Goal: Task Accomplishment & Management: Complete application form

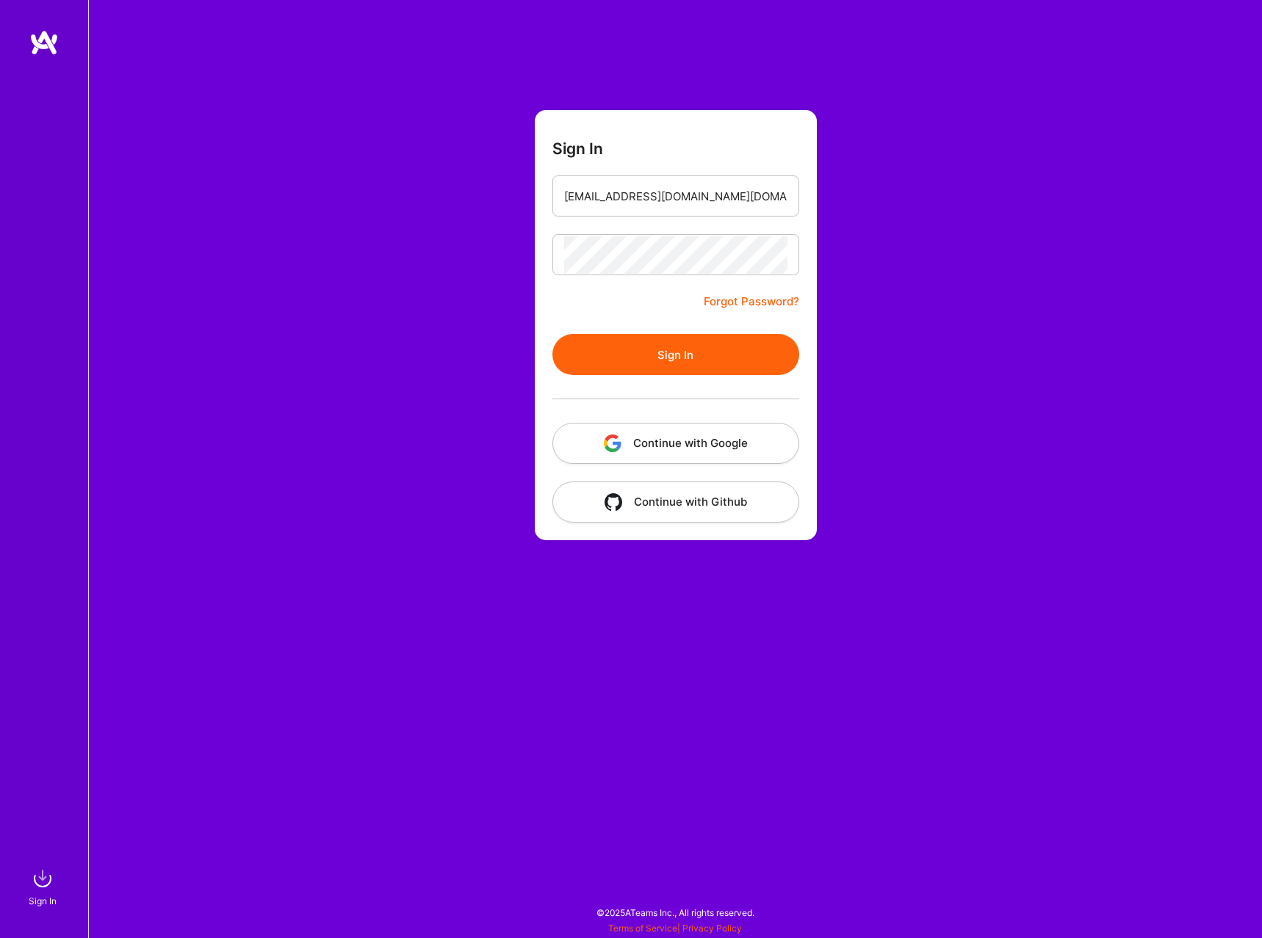
click at [651, 371] on button "Sign In" at bounding box center [675, 354] width 247 height 41
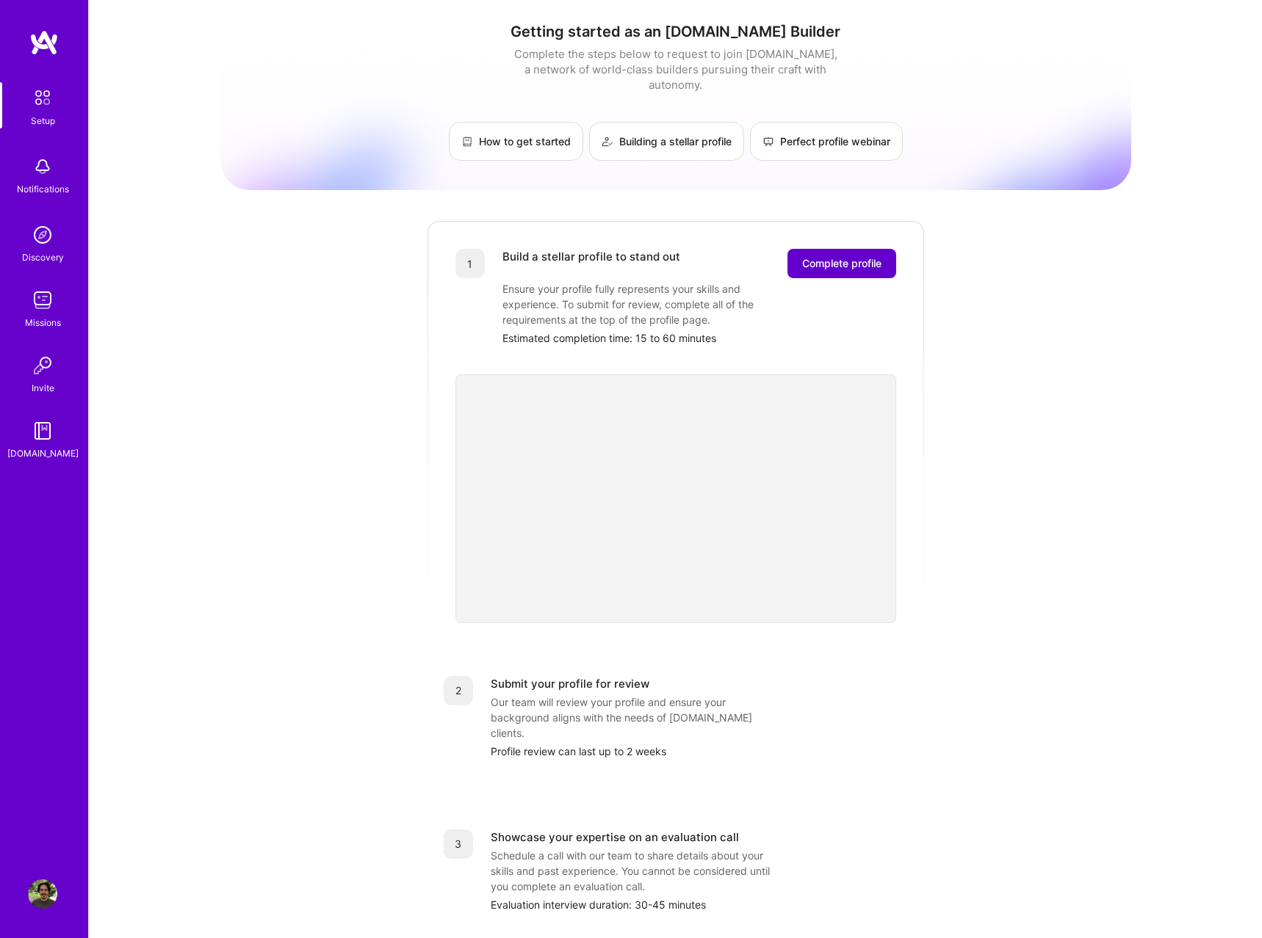
click at [844, 258] on button "Complete profile" at bounding box center [841, 263] width 109 height 29
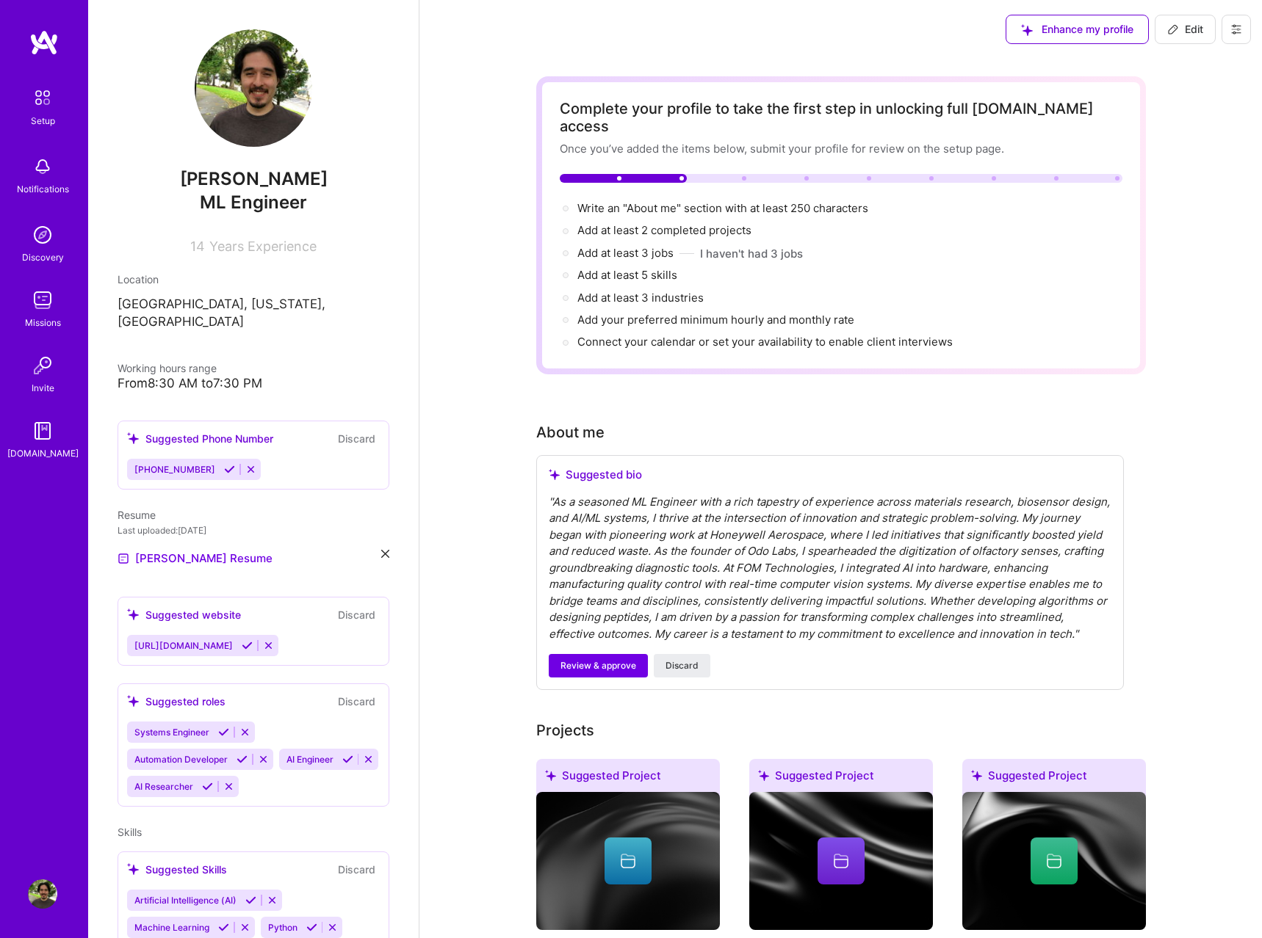
click at [720, 601] on div "" As a seasoned ML Engineer with a rich tapestry of experience across materials…" at bounding box center [830, 568] width 562 height 149
click at [224, 464] on icon at bounding box center [229, 469] width 11 height 11
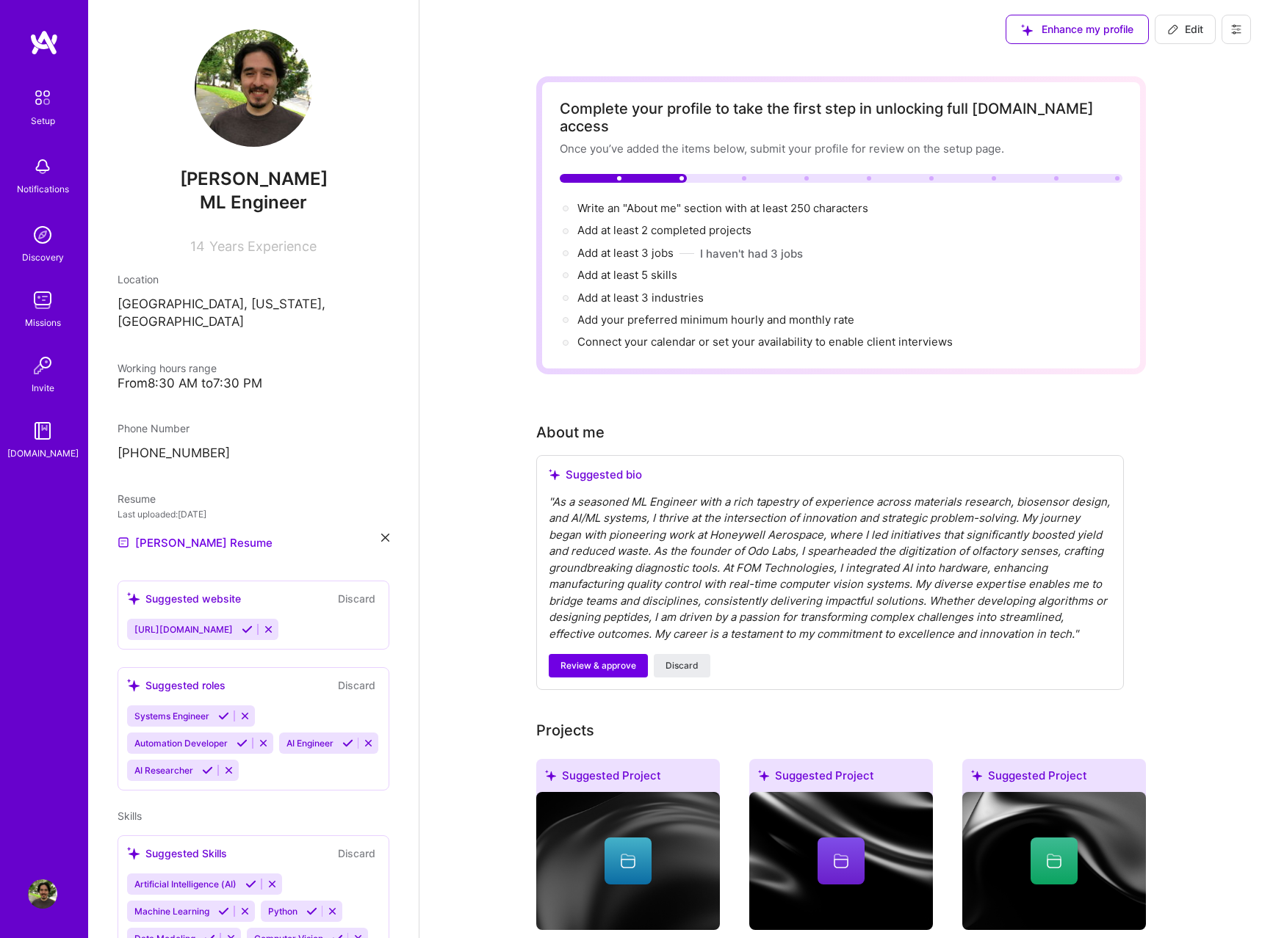
click at [184, 376] on div "From 8:30 AM to 7:30 PM" at bounding box center [253, 383] width 272 height 15
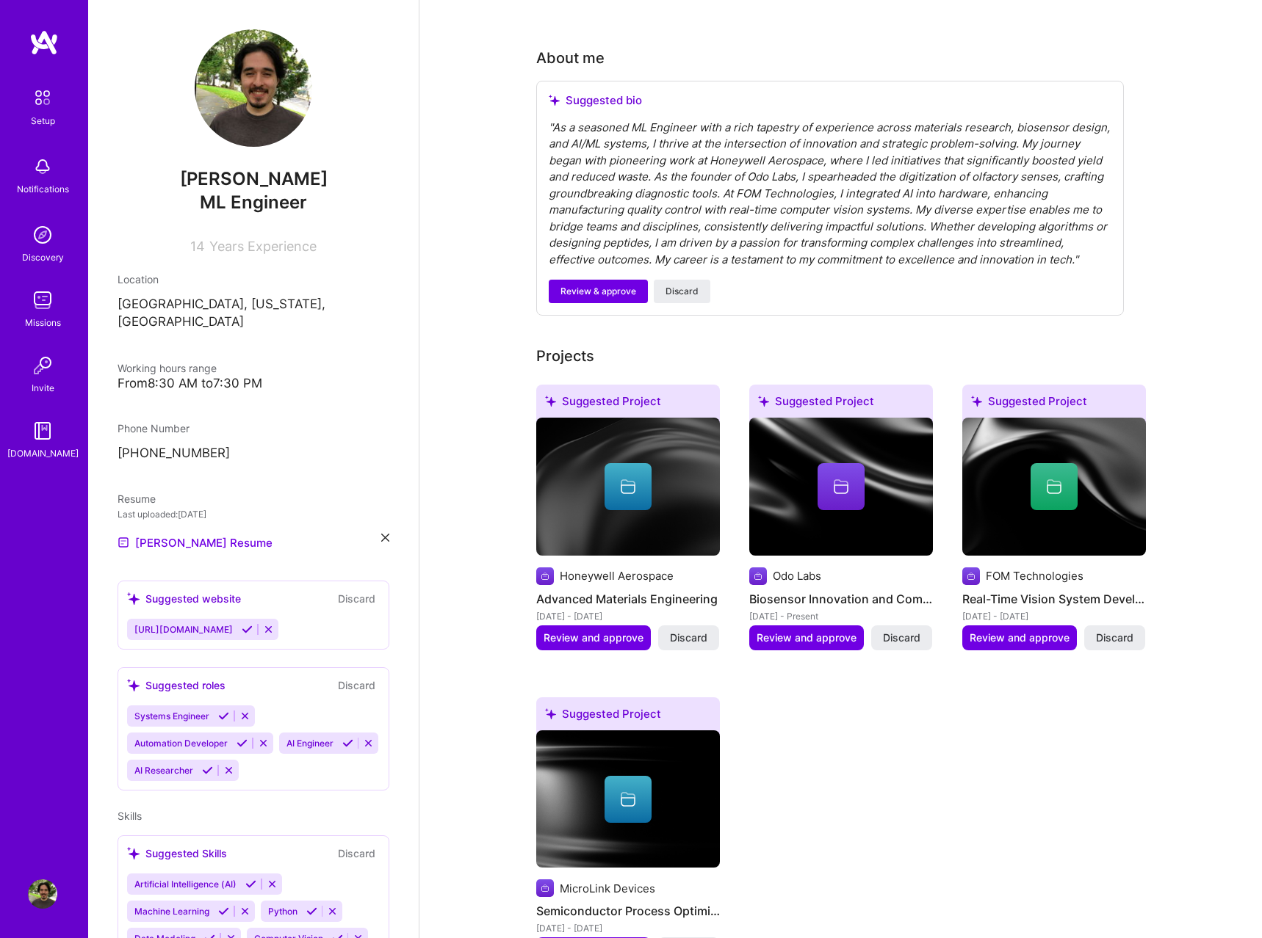
click at [697, 938] on span "Discard" at bounding box center [688, 950] width 37 height 15
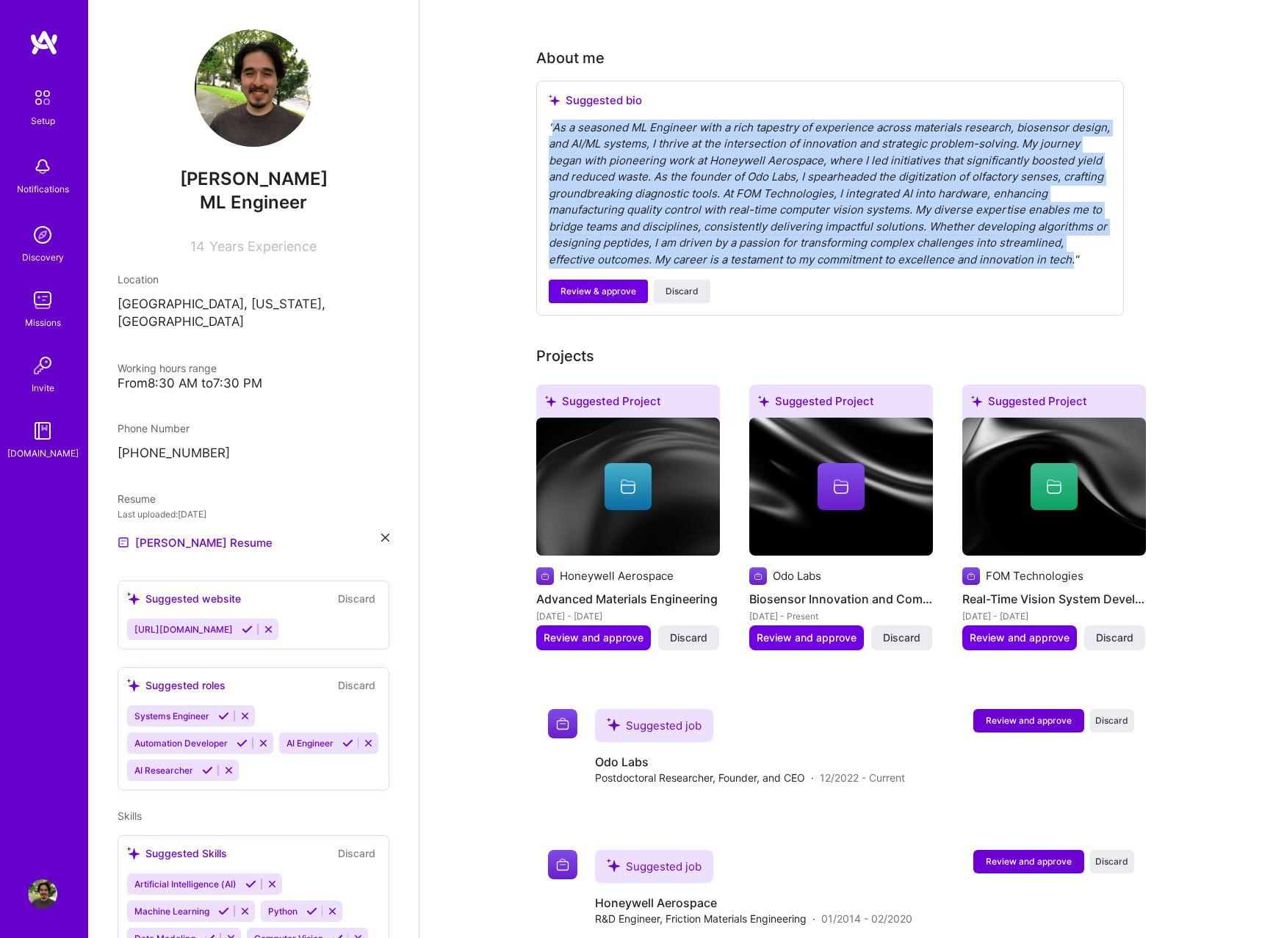
drag, startPoint x: 1027, startPoint y: 244, endPoint x: 553, endPoint y: 109, distance: 492.5
click at [553, 120] on div "" As a seasoned ML Engineer with a rich tapestry of experience across materials…" at bounding box center [830, 194] width 562 height 149
copy div "As a seasoned ML Engineer with a rich tapestry of experience across materials r…"
click at [253, 624] on icon at bounding box center [247, 629] width 11 height 11
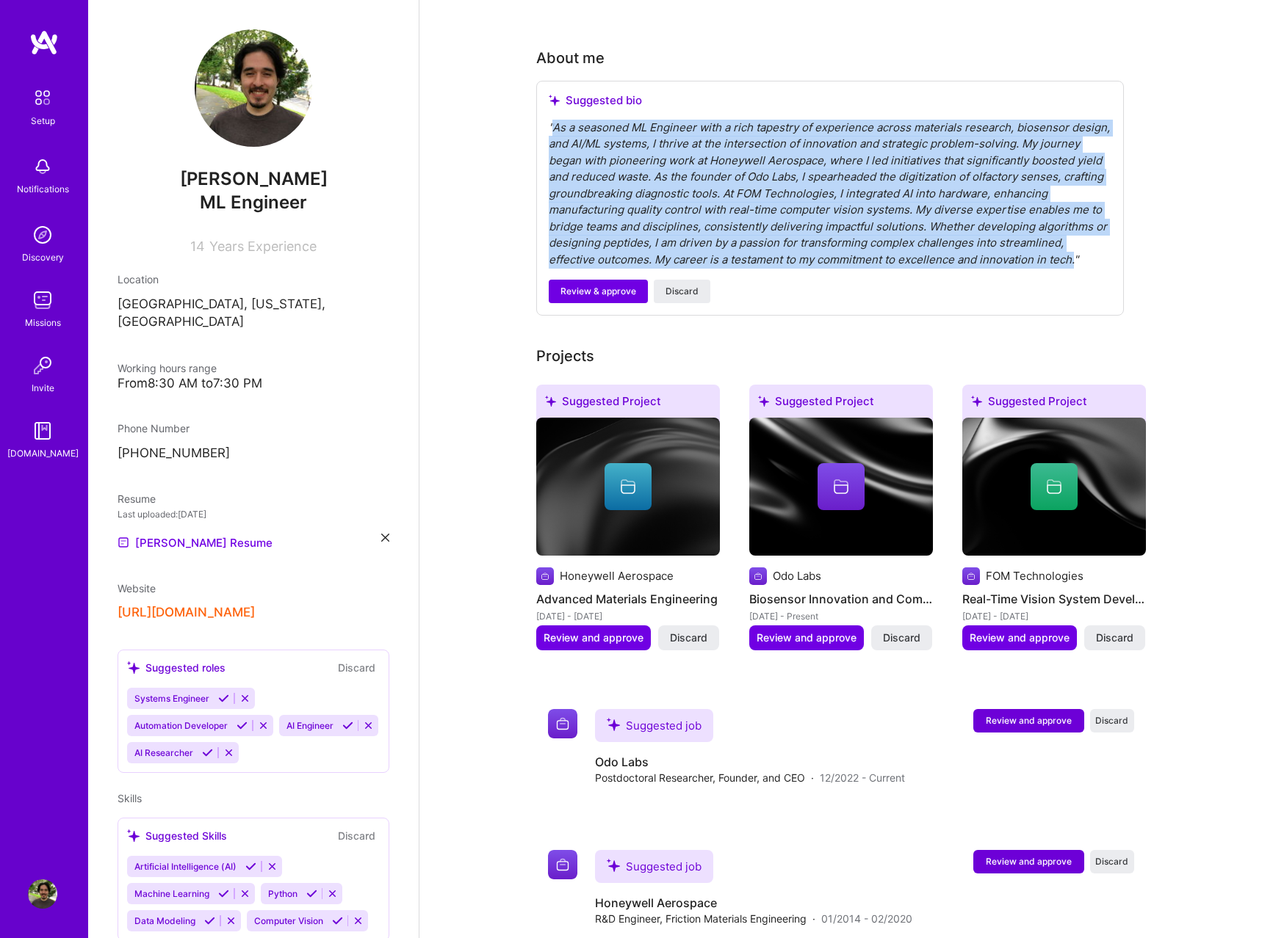
click at [342, 720] on icon at bounding box center [347, 725] width 11 height 11
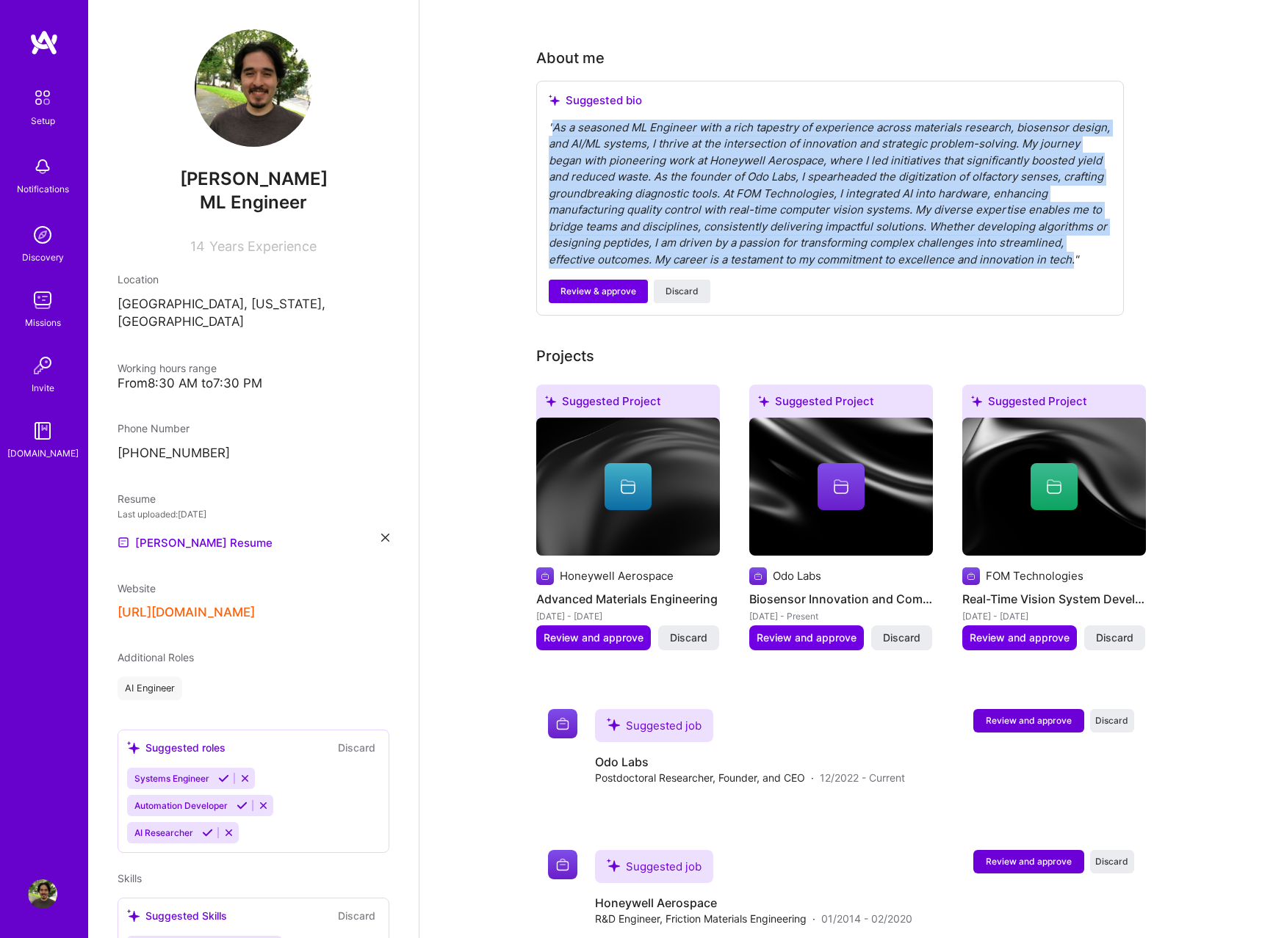
click at [213, 828] on icon at bounding box center [207, 833] width 11 height 11
click at [238, 800] on icon at bounding box center [241, 805] width 11 height 11
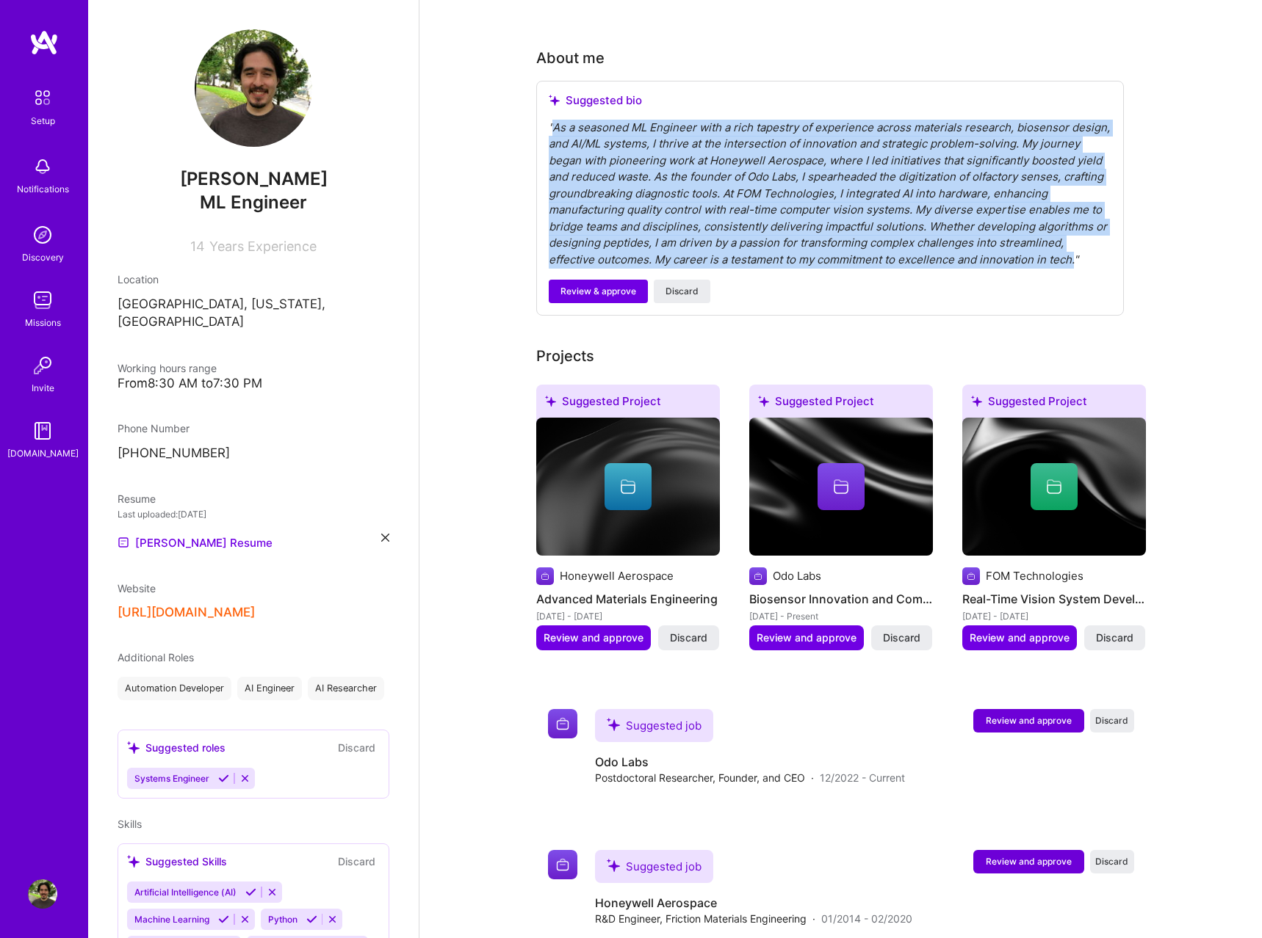
click at [239, 773] on icon at bounding box center [244, 778] width 11 height 11
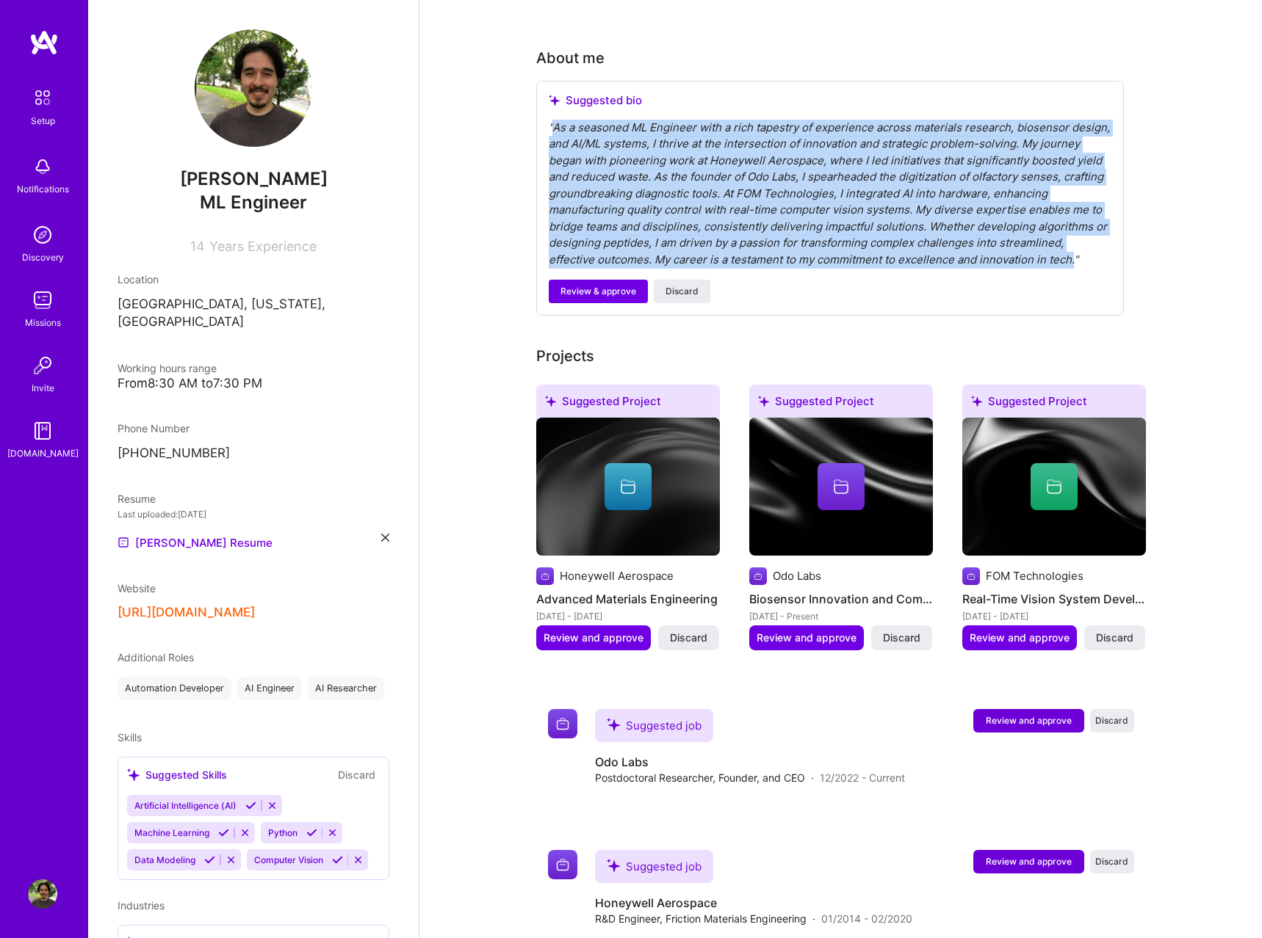
click at [252, 800] on icon at bounding box center [250, 805] width 11 height 11
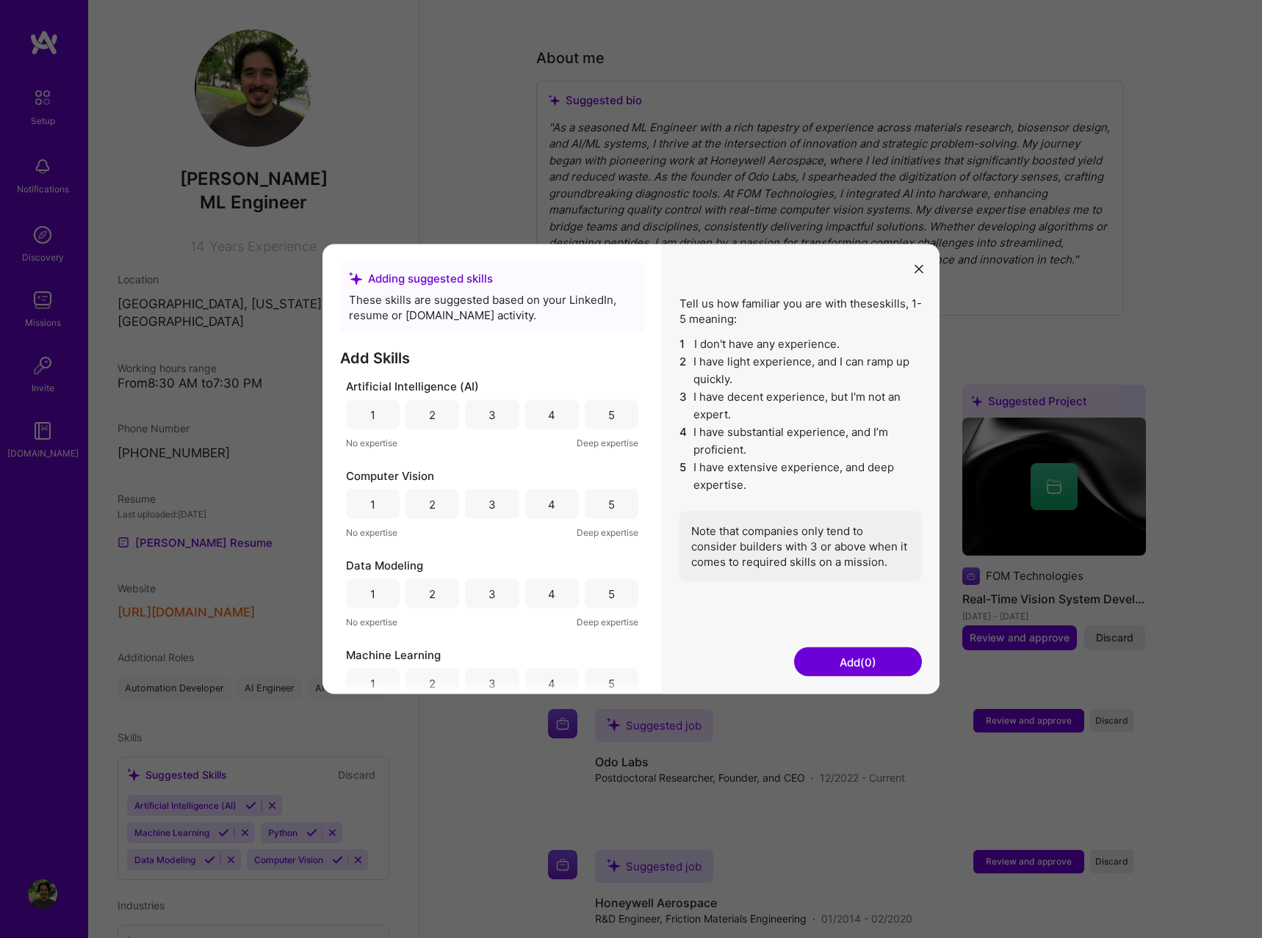
click at [544, 419] on div "4" at bounding box center [552, 414] width 54 height 29
click at [603, 507] on div "5" at bounding box center [612, 504] width 54 height 29
click at [609, 604] on div "5" at bounding box center [612, 593] width 54 height 29
click at [619, 677] on div "5" at bounding box center [612, 683] width 54 height 29
click at [627, 413] on div "5" at bounding box center [612, 414] width 54 height 29
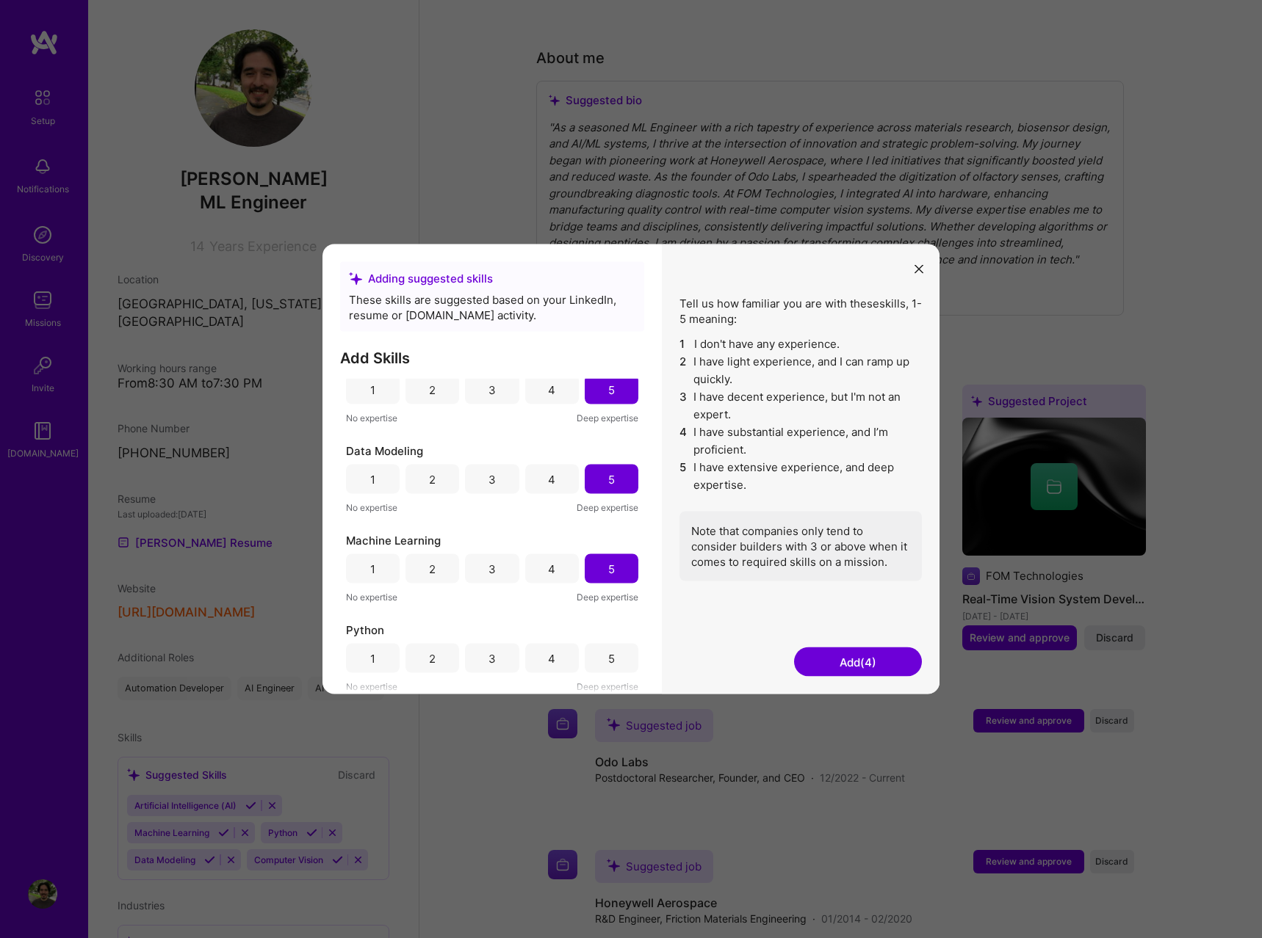
scroll to position [449, 0]
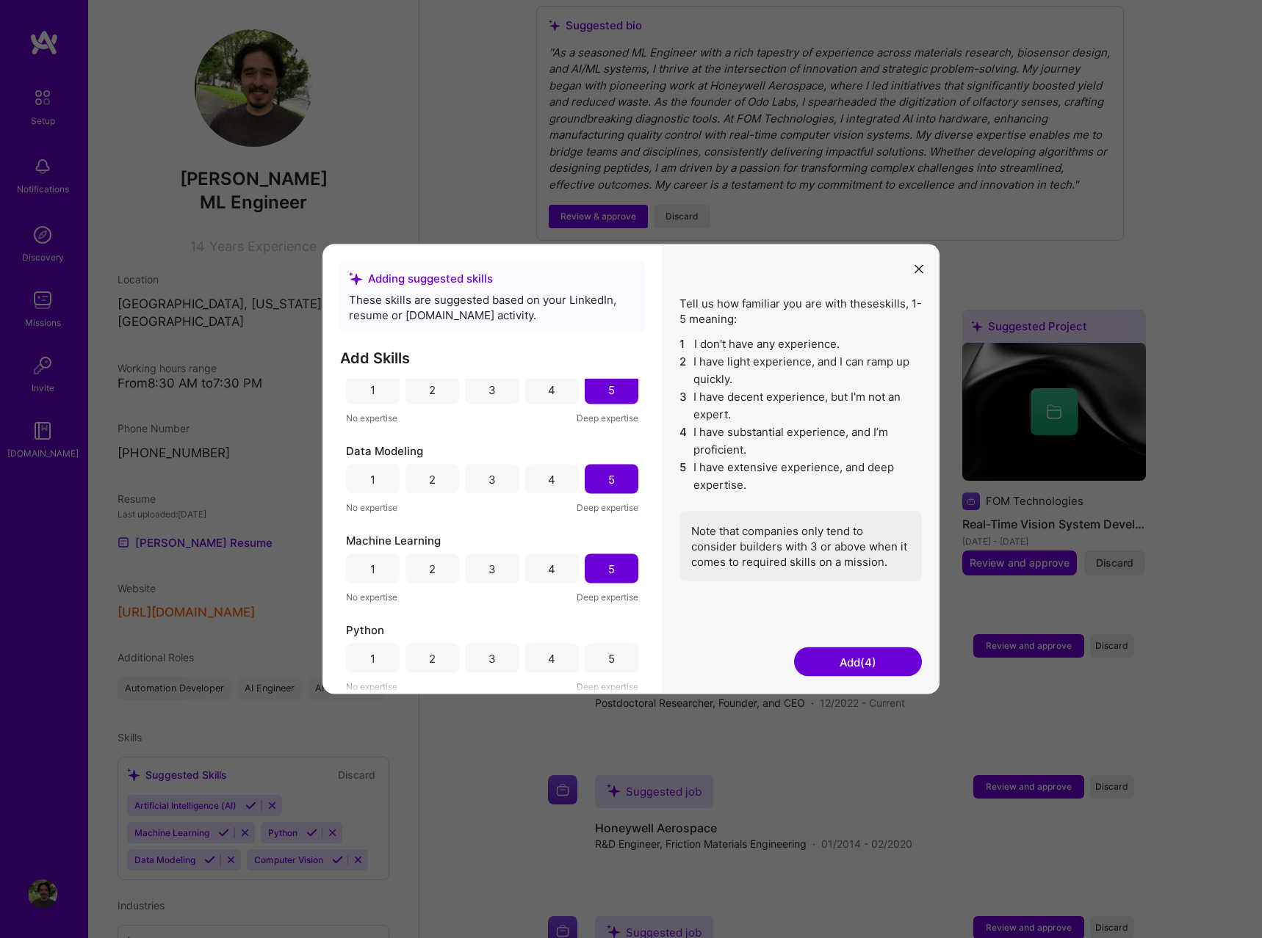
click at [614, 659] on div "5" at bounding box center [611, 658] width 7 height 15
click at [537, 660] on div "4" at bounding box center [552, 658] width 54 height 29
click at [562, 568] on div "4" at bounding box center [552, 568] width 54 height 29
click at [567, 480] on div "4" at bounding box center [552, 479] width 54 height 29
click at [564, 387] on div "4" at bounding box center [552, 389] width 54 height 29
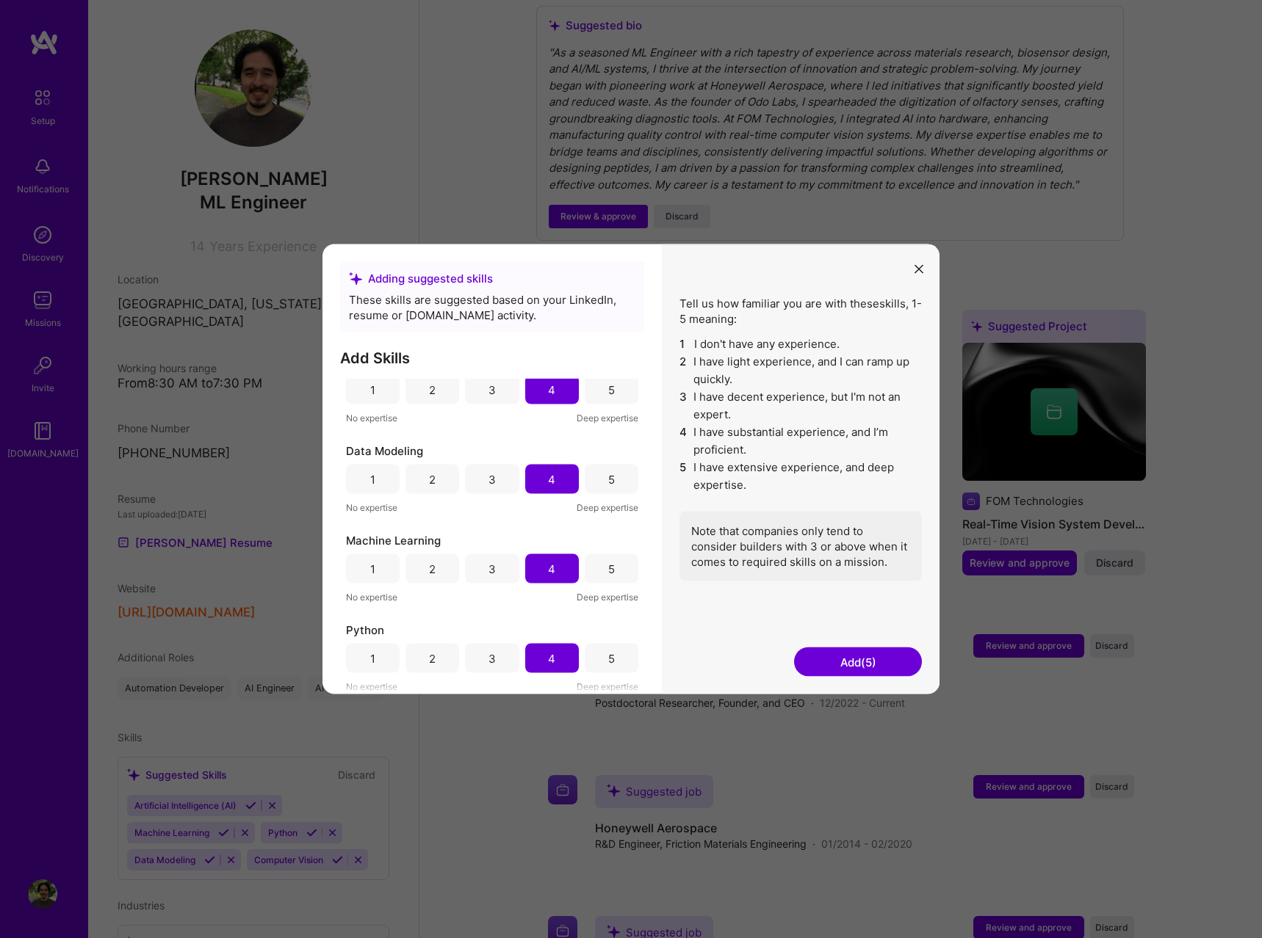
scroll to position [0, 0]
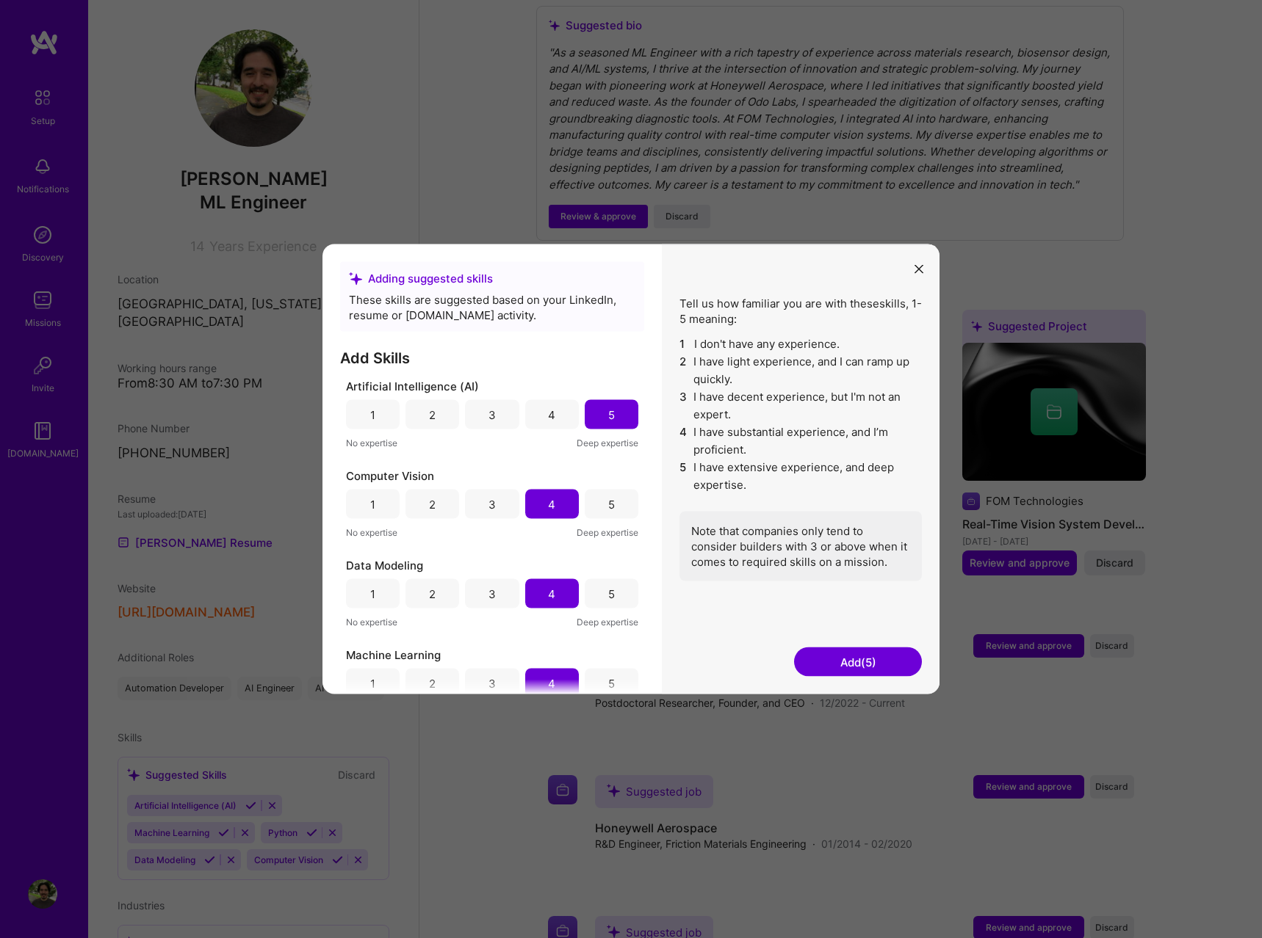
click at [554, 410] on div "4" at bounding box center [551, 414] width 7 height 15
click at [839, 668] on button "Add (5)" at bounding box center [858, 662] width 128 height 29
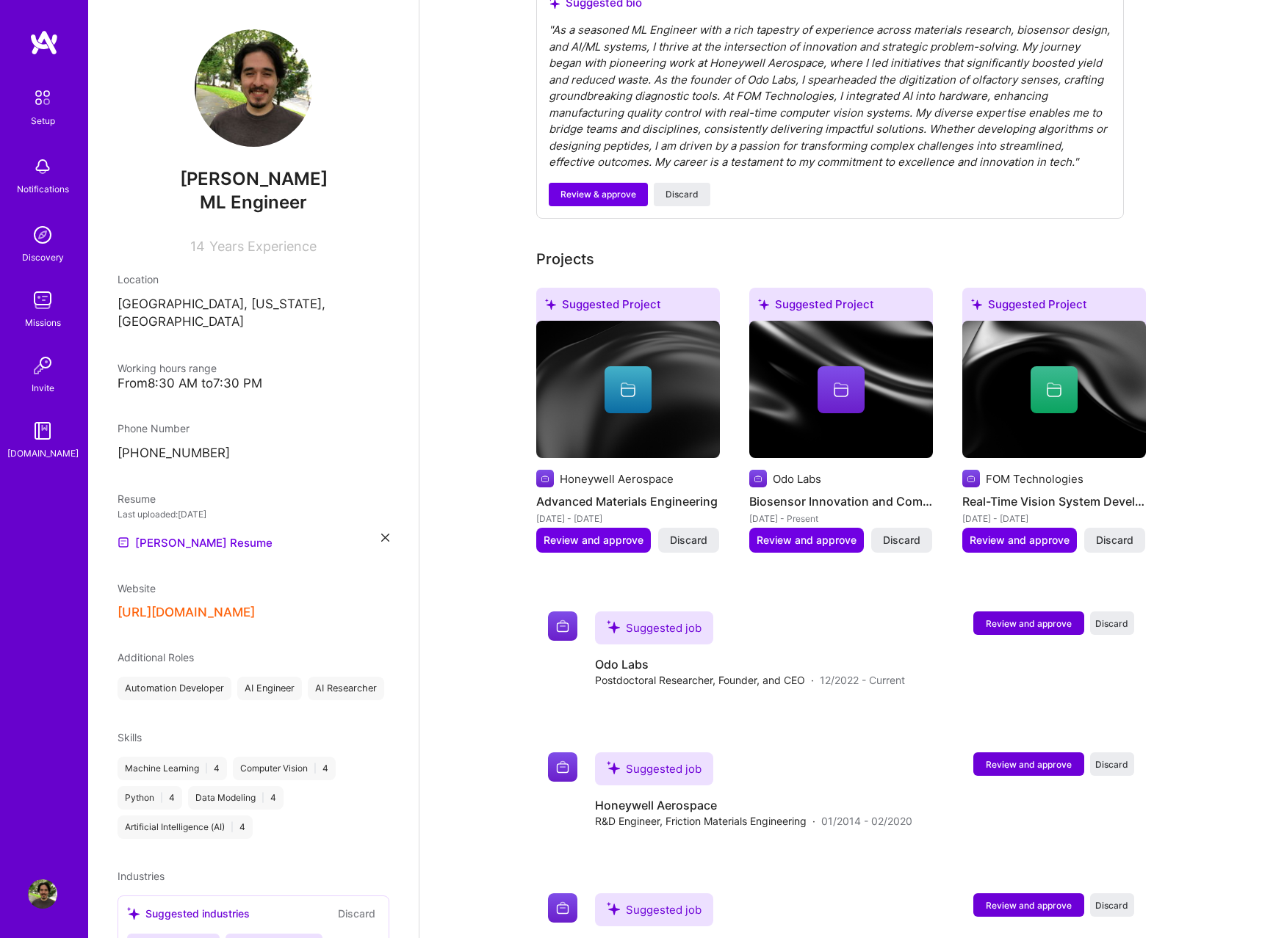
scroll to position [138, 0]
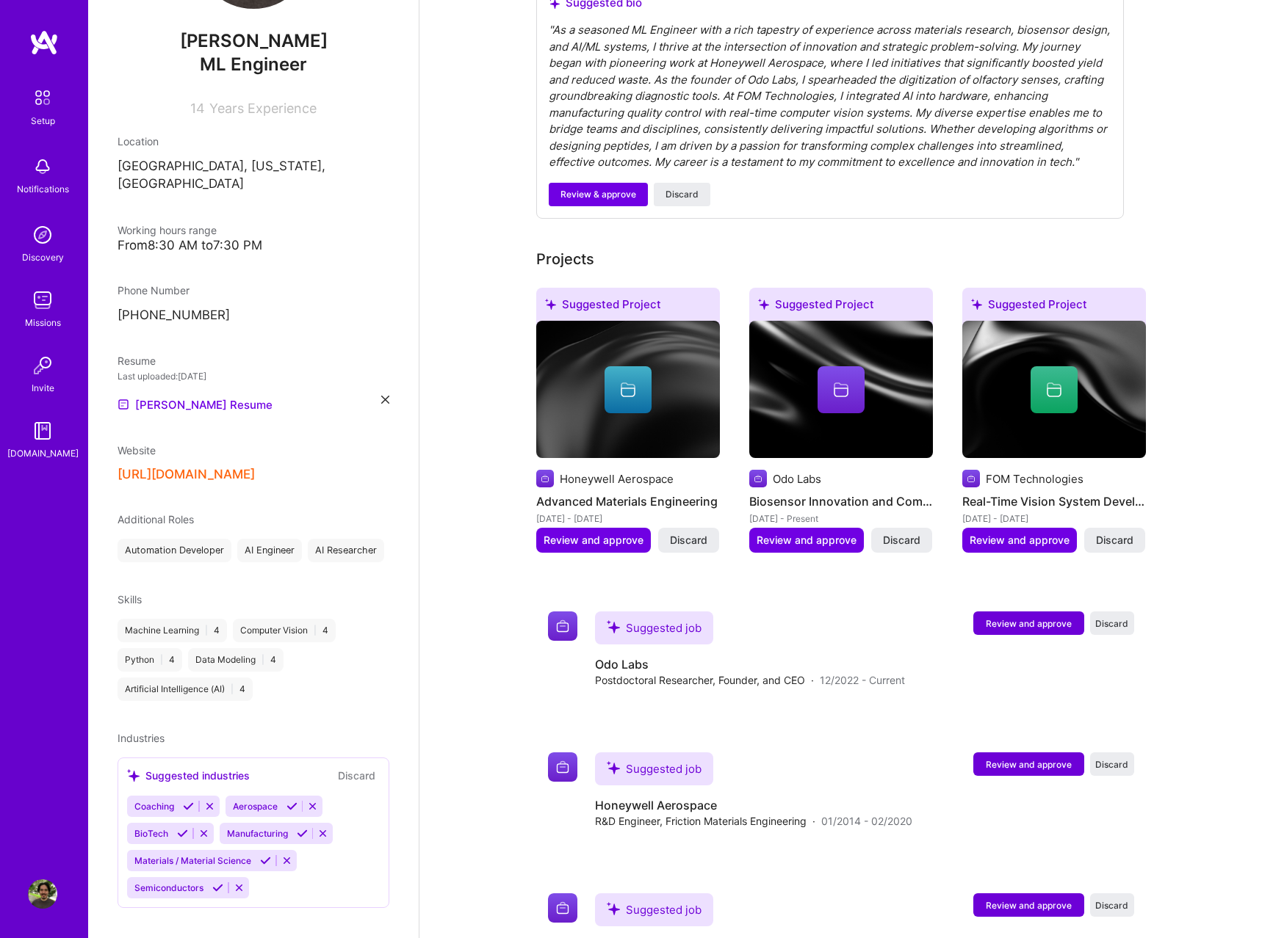
click at [286, 801] on icon at bounding box center [291, 806] width 11 height 11
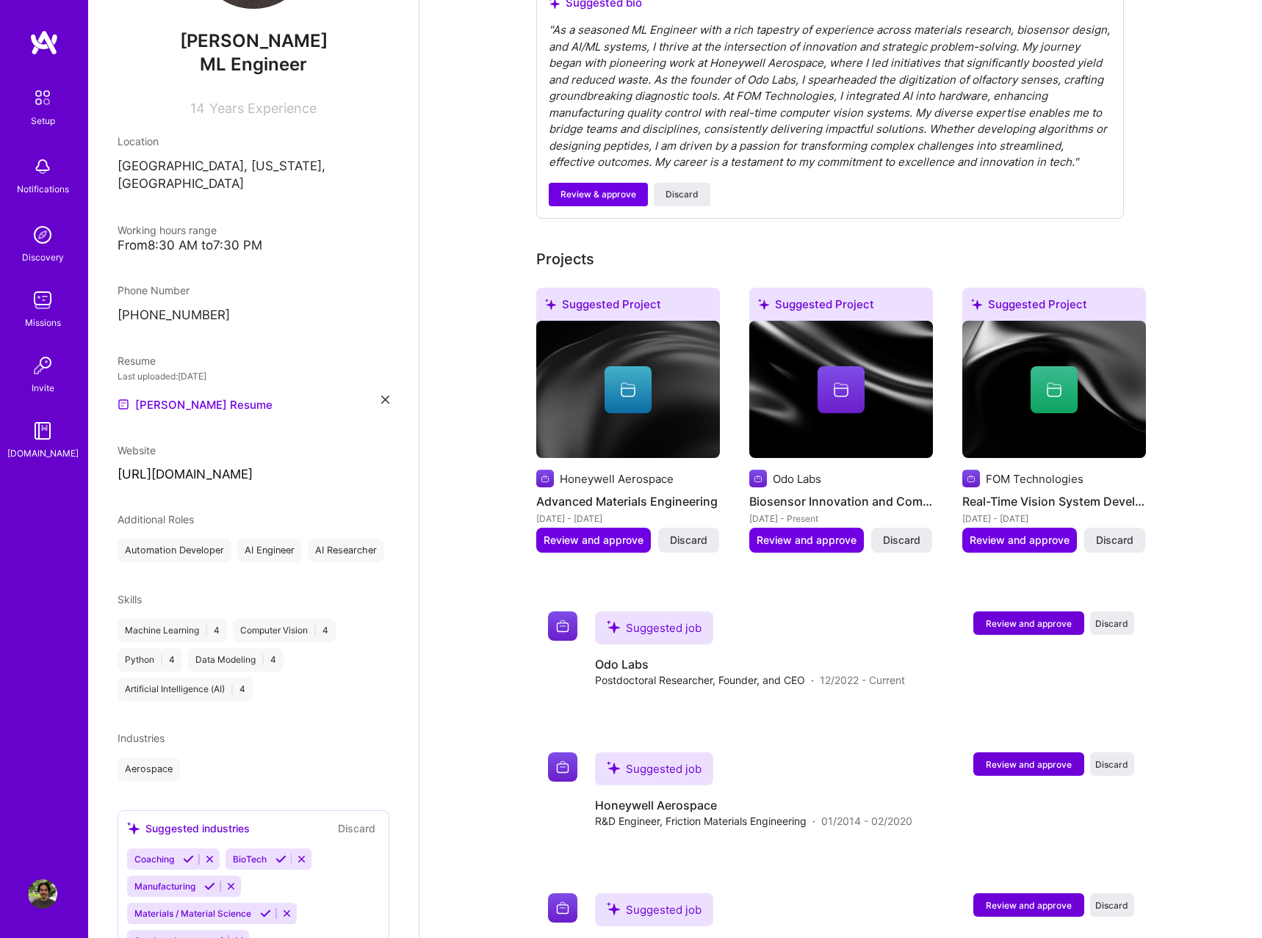
click at [270, 789] on div "[PERSON_NAME] Engineer 14 Years Experience Location [GEOGRAPHIC_DATA], [US_STAT…" at bounding box center [253, 469] width 330 height 938
click at [275, 854] on icon at bounding box center [280, 859] width 11 height 11
click at [264, 881] on icon at bounding box center [265, 886] width 11 height 11
click at [210, 882] on button at bounding box center [218, 888] width 20 height 12
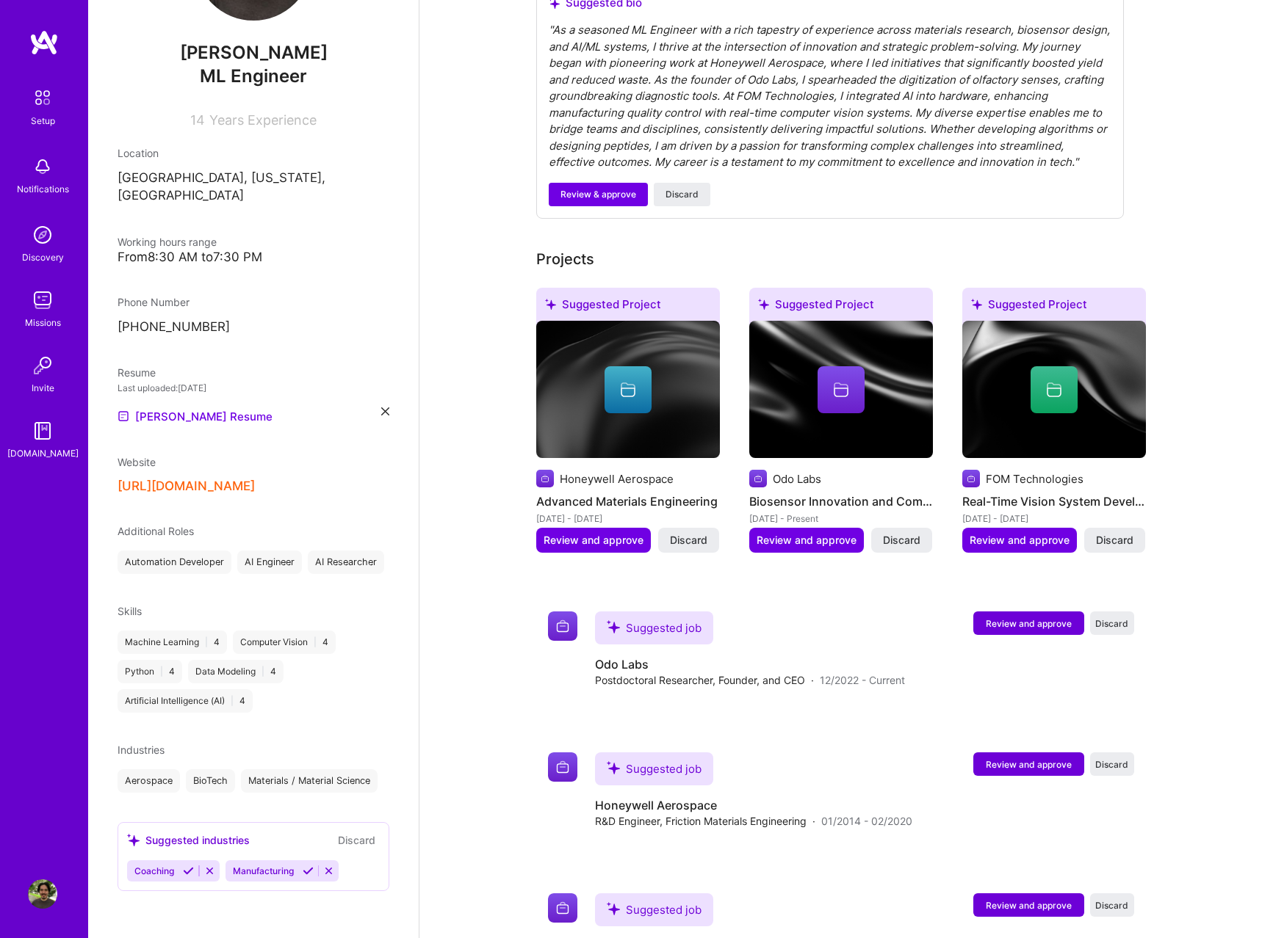
scroll to position [109, 0]
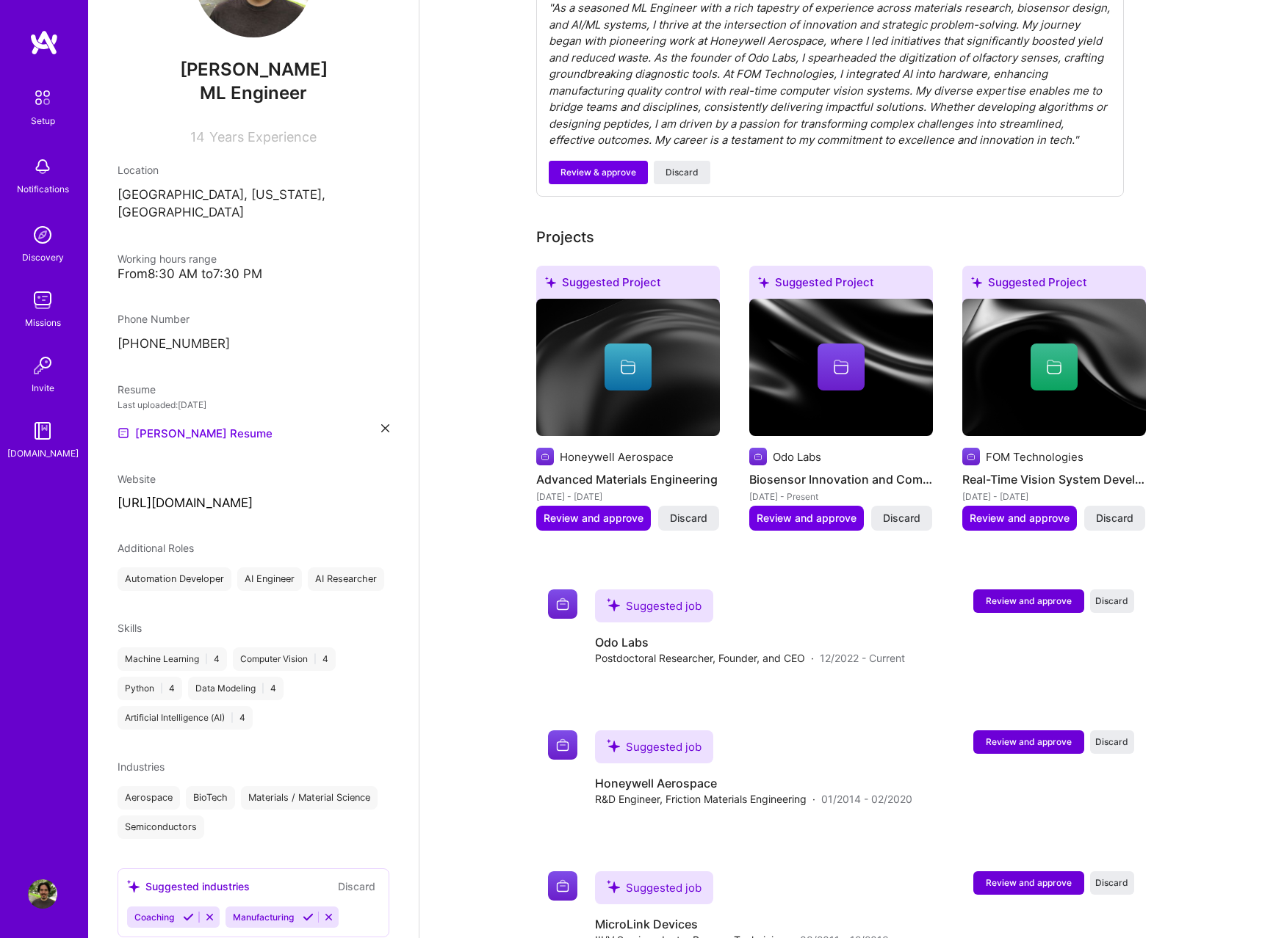
click at [294, 878] on div "Suggested industries Discard" at bounding box center [253, 886] width 253 height 17
click at [303, 912] on icon at bounding box center [308, 917] width 11 height 11
click at [206, 938] on icon at bounding box center [209, 943] width 11 height 11
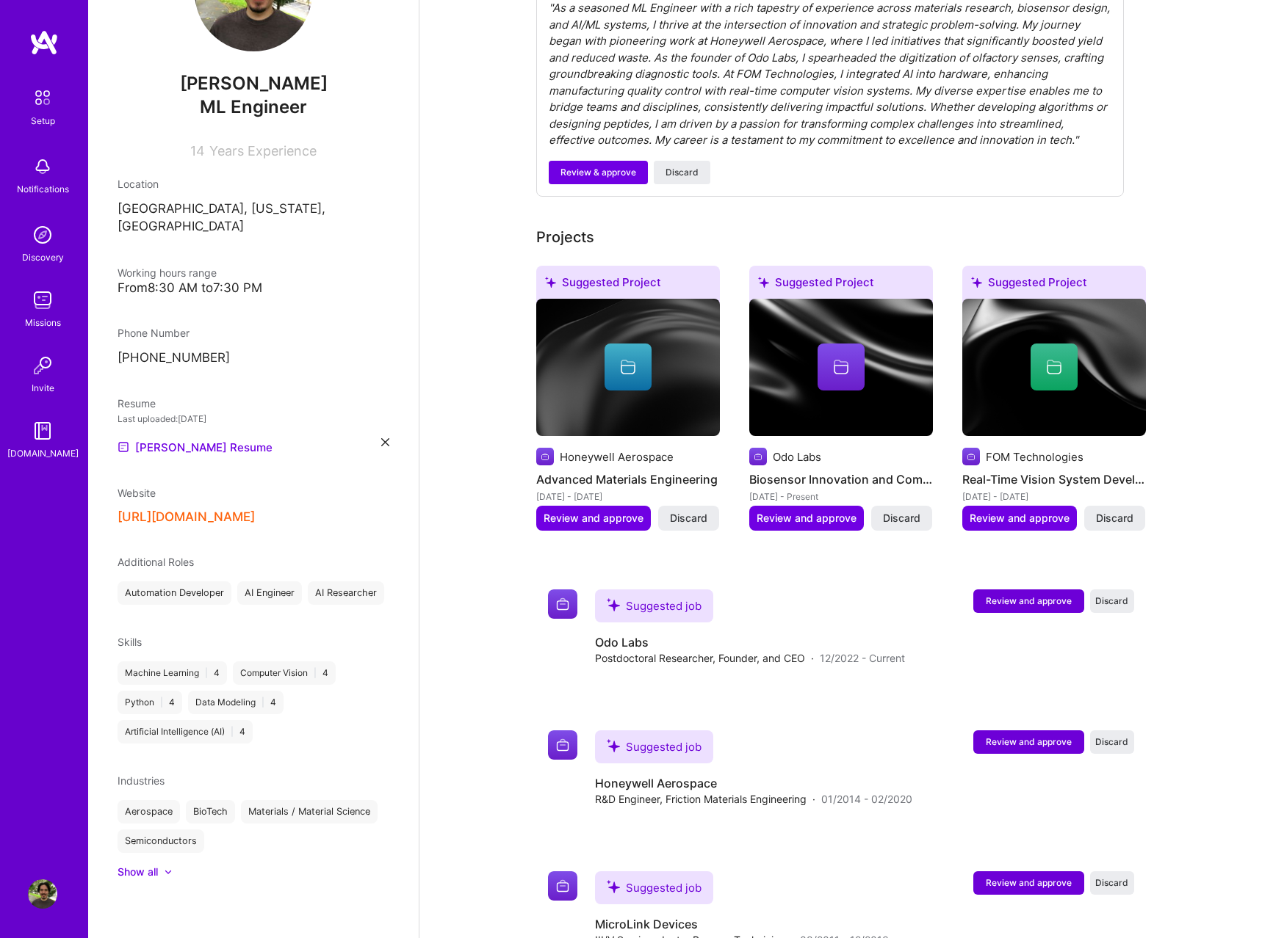
scroll to position [79, 0]
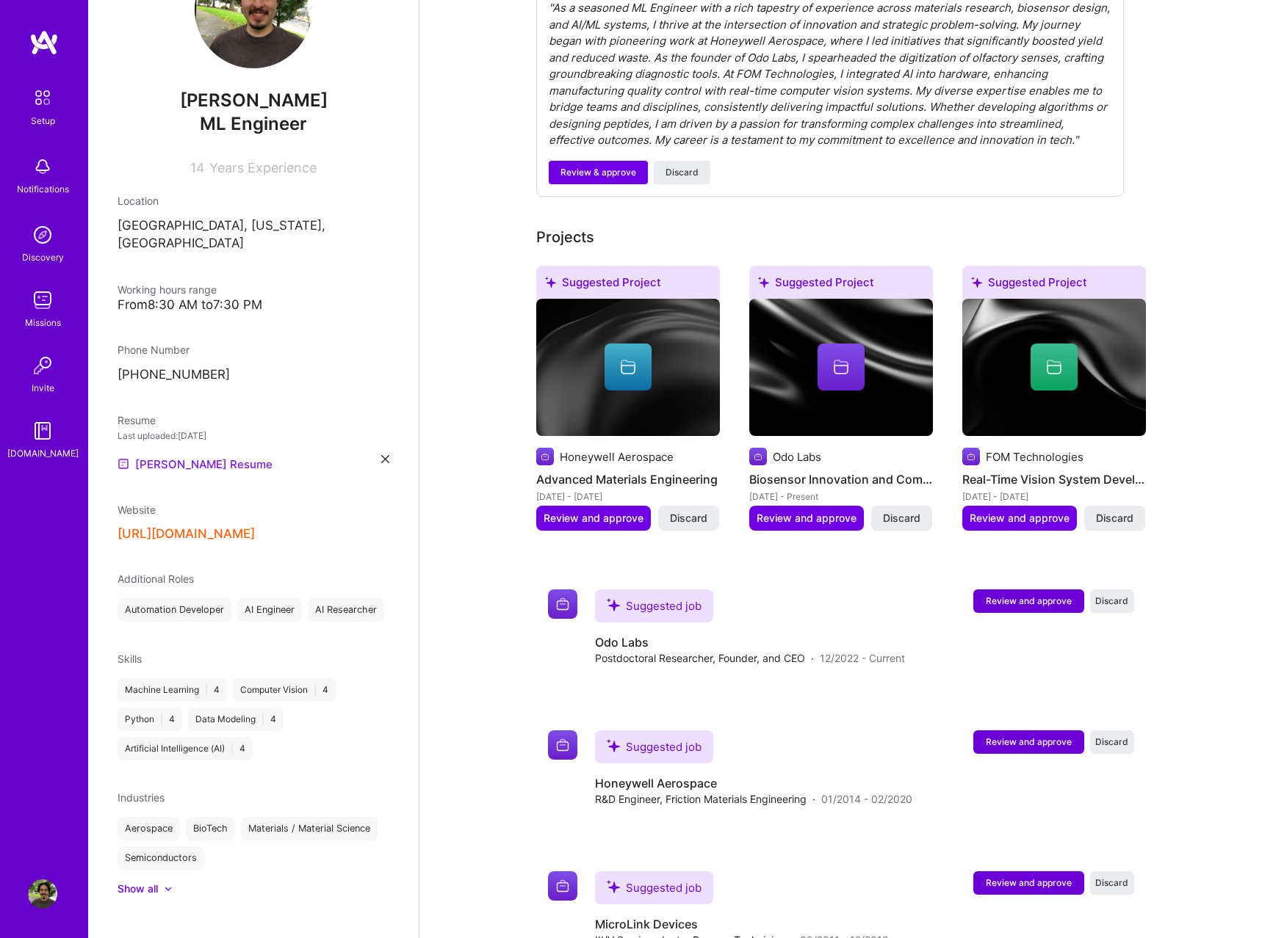
click at [183, 455] on link "[PERSON_NAME] Resume" at bounding box center [194, 464] width 155 height 18
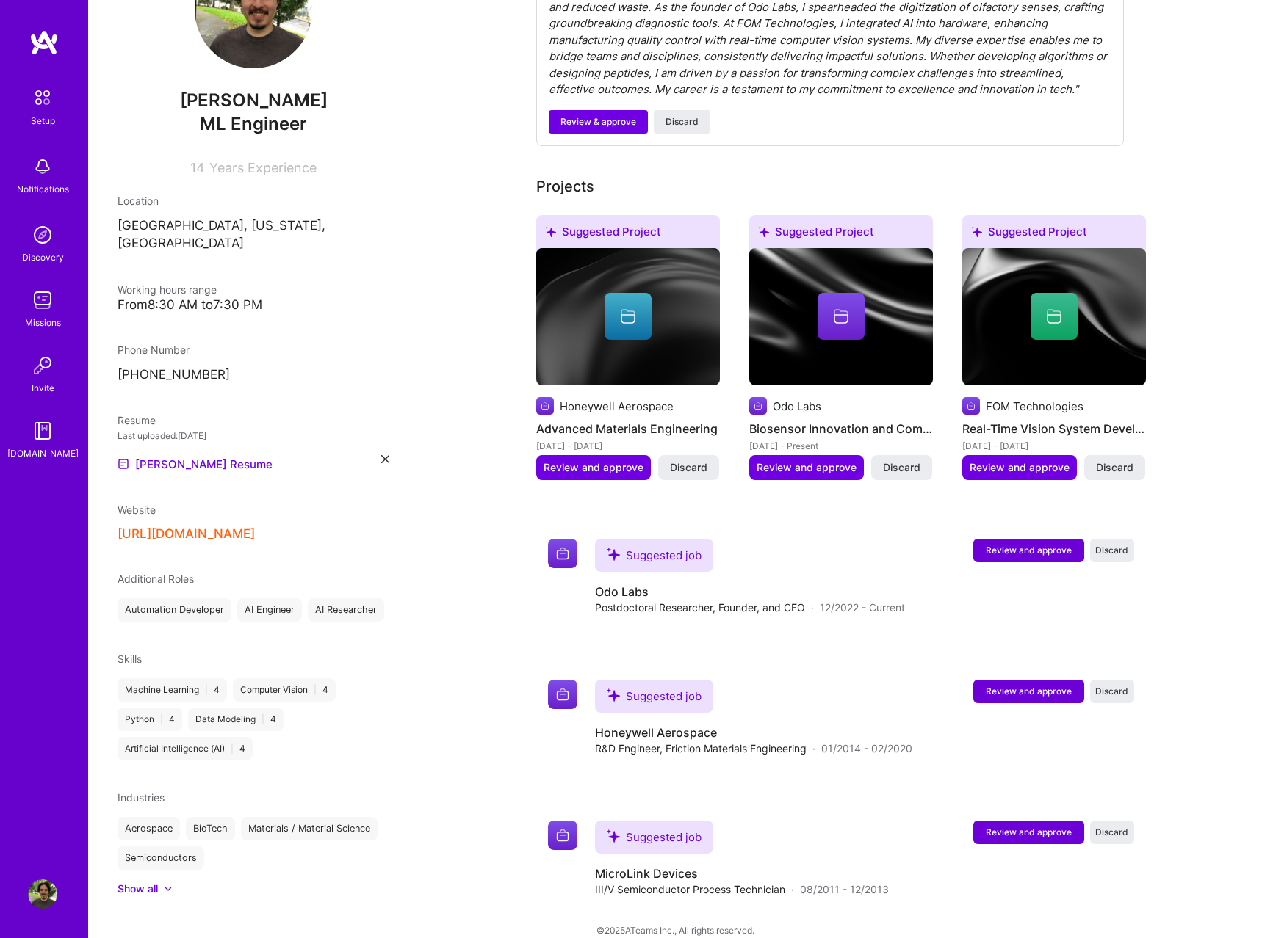
click at [465, 468] on div "Complete your profile to take the first step in unlocking full [DOMAIN_NAME] ac…" at bounding box center [840, 257] width 842 height 1397
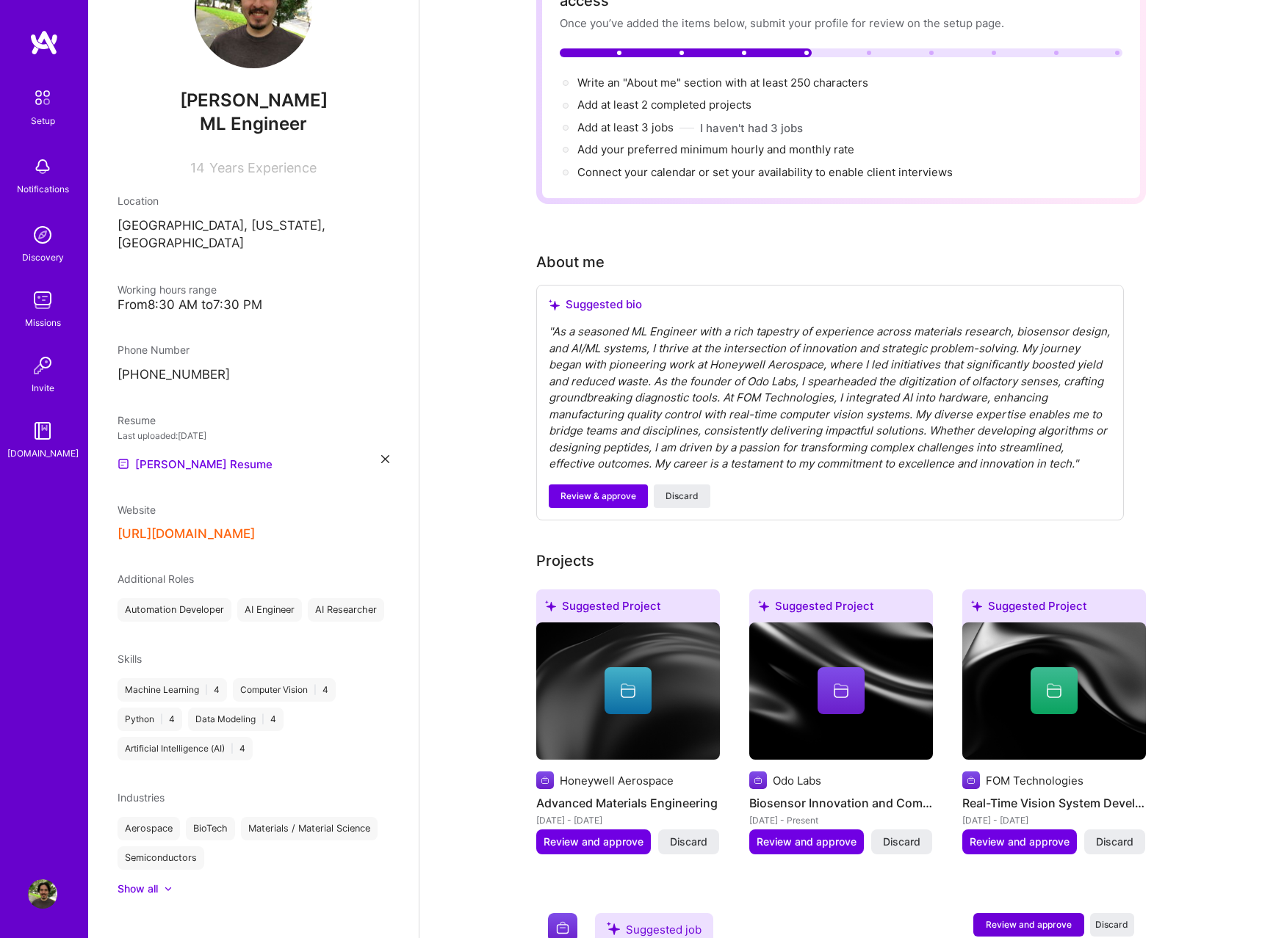
scroll to position [0, 0]
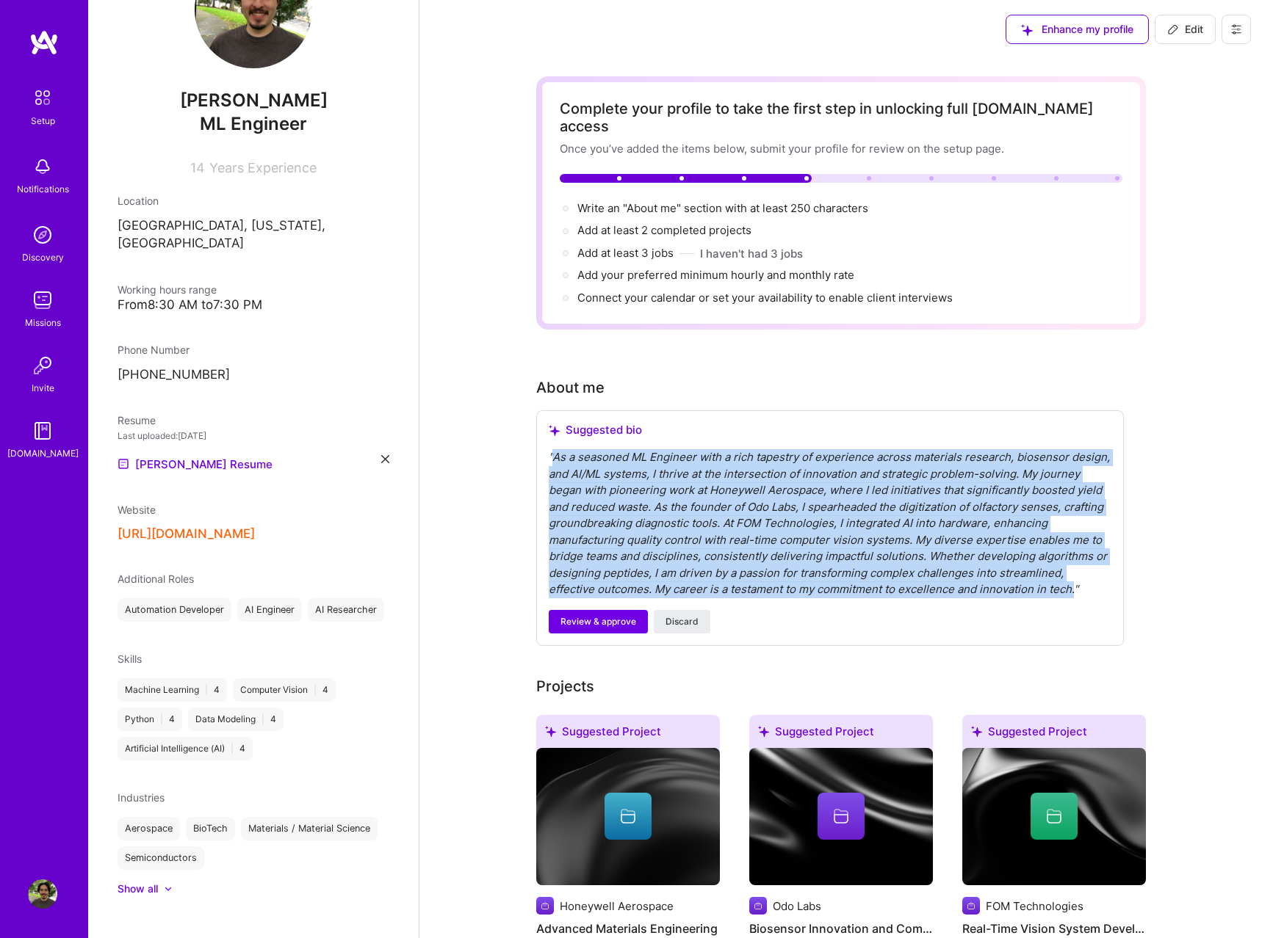
drag, startPoint x: 1027, startPoint y: 575, endPoint x: 554, endPoint y: 441, distance: 490.7
click at [554, 449] on div "" As a seasoned ML Engineer with a rich tapestry of experience across materials…" at bounding box center [830, 523] width 562 height 149
copy div "As a seasoned ML Engineer with a rich tapestry of experience across materials r…"
click at [184, 455] on link "[PERSON_NAME] Resume" at bounding box center [194, 464] width 155 height 18
copy div "As a seasoned ML Engineer with a rich tapestry of experience across materials r…"
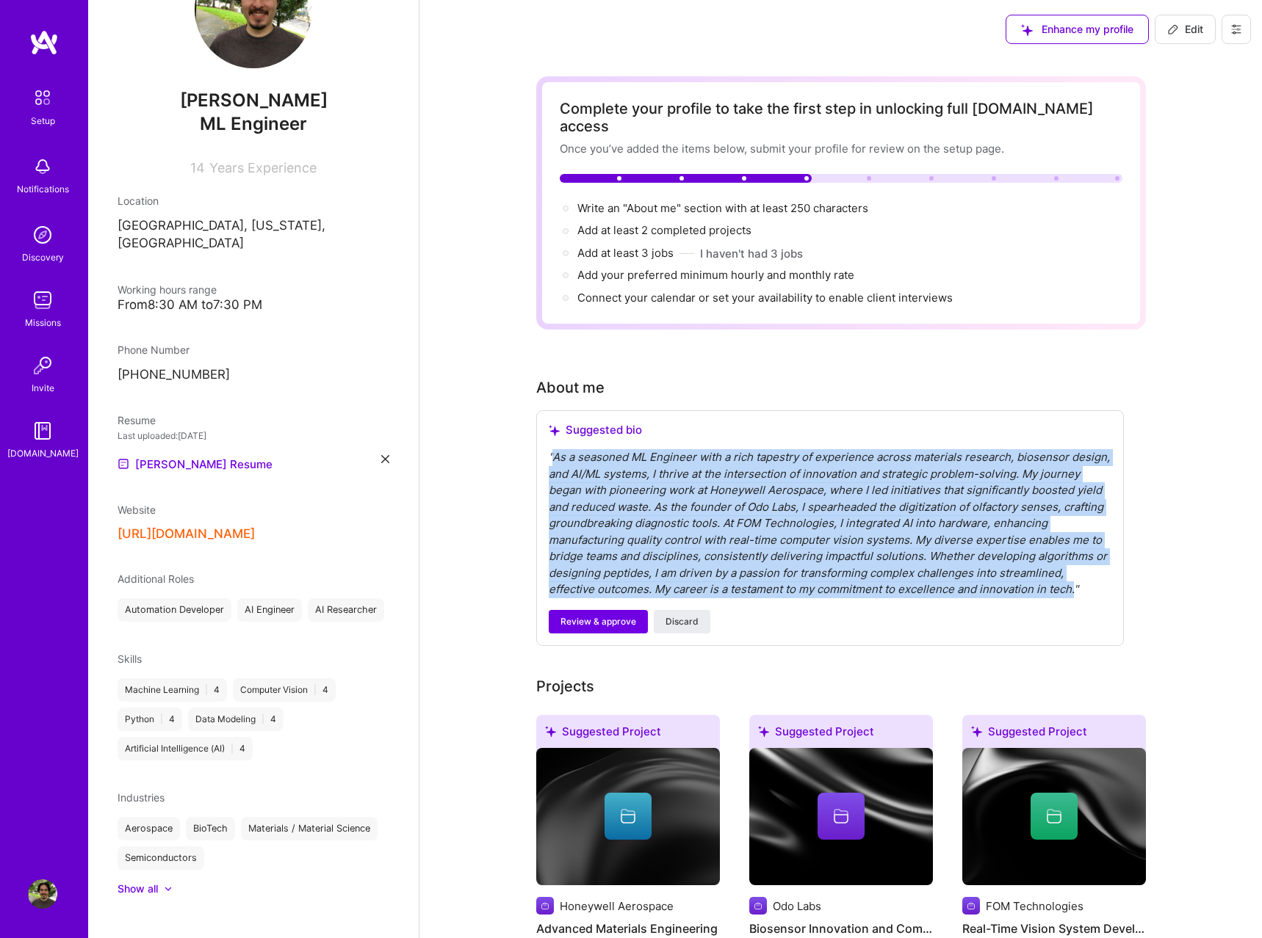
click at [742, 466] on div "" As a seasoned ML Engineer with a rich tapestry of experience across materials…" at bounding box center [830, 523] width 562 height 149
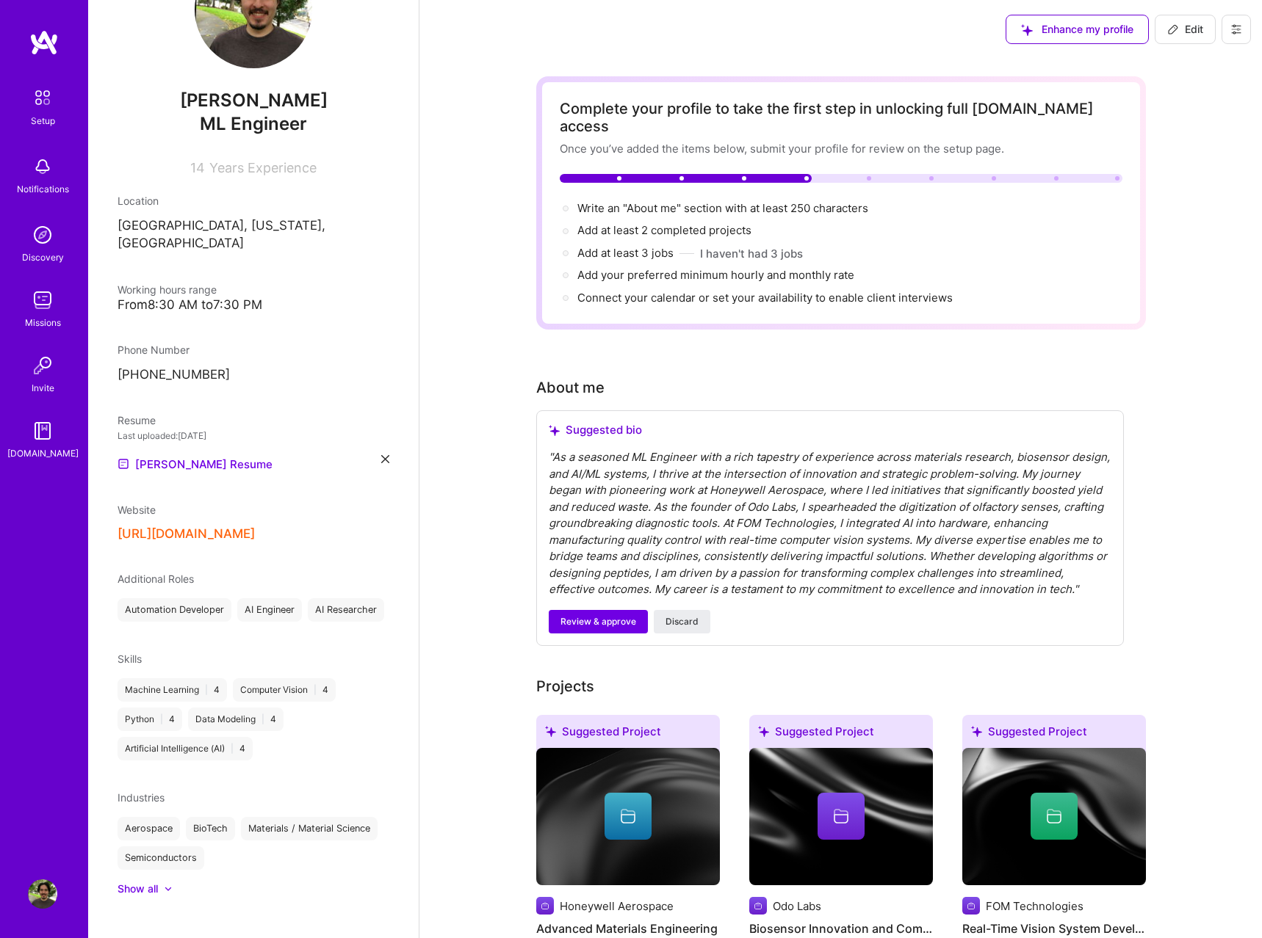
click at [456, 472] on div "Complete your profile to take the first step in unlocking full [DOMAIN_NAME] ac…" at bounding box center [840, 757] width 842 height 1397
